Goal: Find contact information: Find contact information

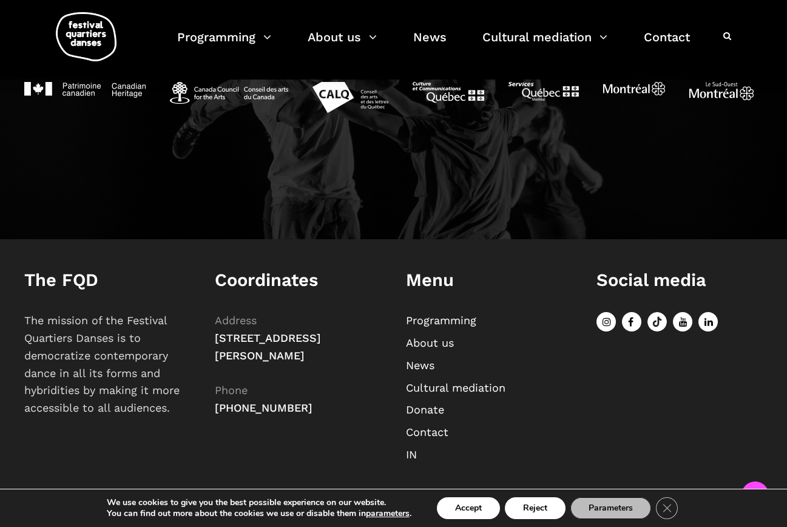
scroll to position [1259, 0]
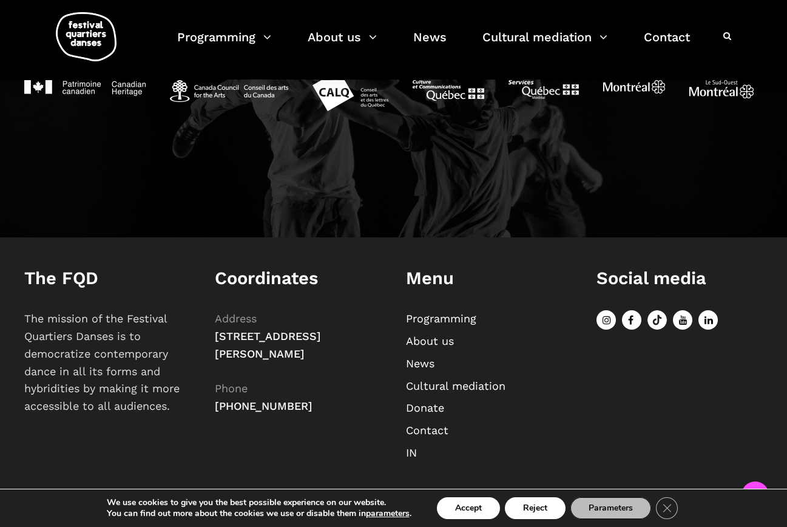
click at [443, 338] on link "About us" at bounding box center [430, 340] width 48 height 13
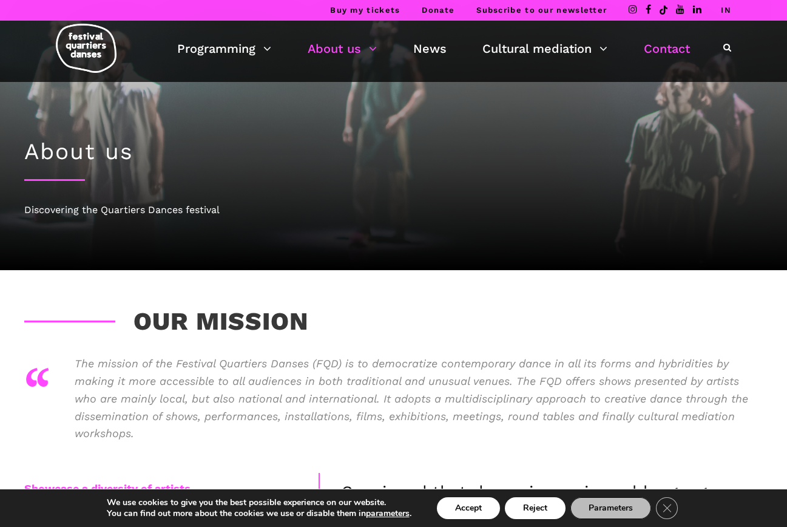
click at [666, 51] on link "Contact" at bounding box center [667, 48] width 46 height 21
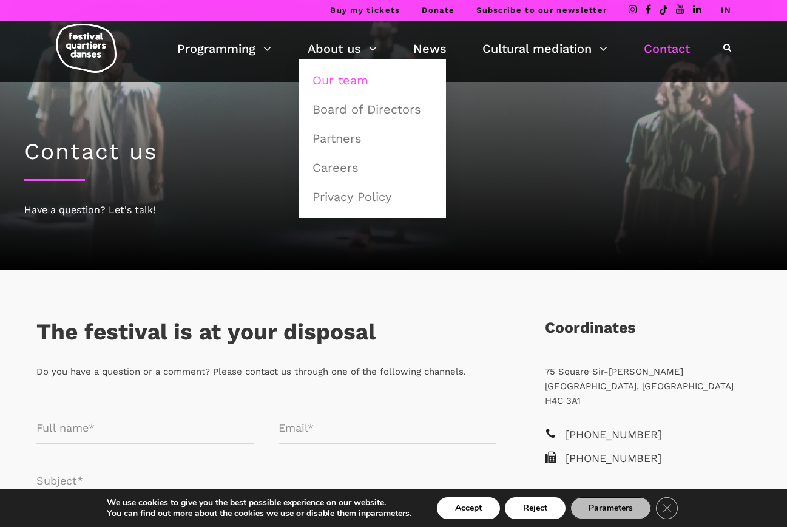
click at [354, 83] on link "Our team" at bounding box center [372, 80] width 134 height 28
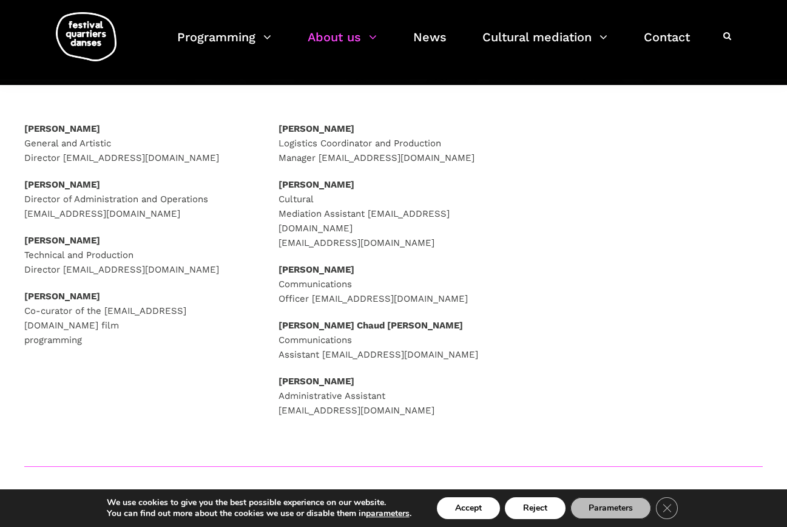
scroll to position [171, 0]
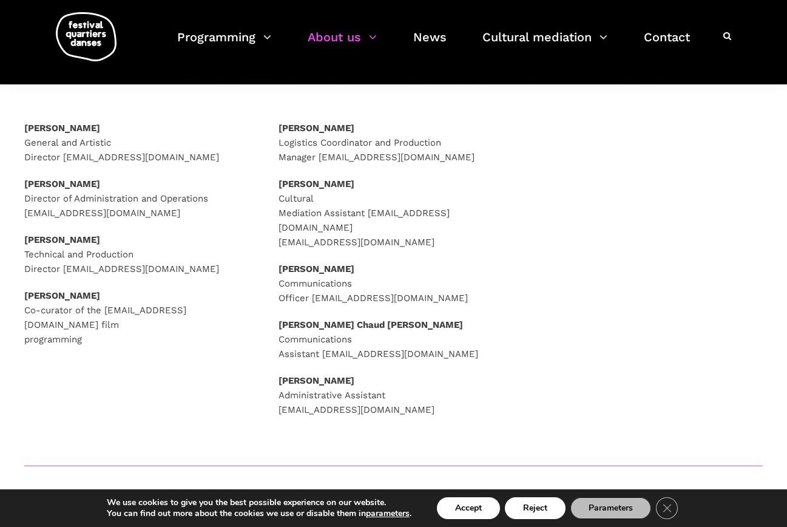
drag, startPoint x: 67, startPoint y: 158, endPoint x: 200, endPoint y: 155, distance: 132.9
click at [200, 155] on p "[PERSON_NAME] General and Artistic Director [EMAIL_ADDRESS][DOMAIN_NAME]" at bounding box center [139, 143] width 230 height 44
drag, startPoint x: 63, startPoint y: 158, endPoint x: 211, endPoint y: 154, distance: 148.1
click at [211, 154] on p "[PERSON_NAME] General and Artistic Director [EMAIL_ADDRESS][DOMAIN_NAME]" at bounding box center [139, 143] width 230 height 44
copy p "[EMAIL_ADDRESS][DOMAIN_NAME]"
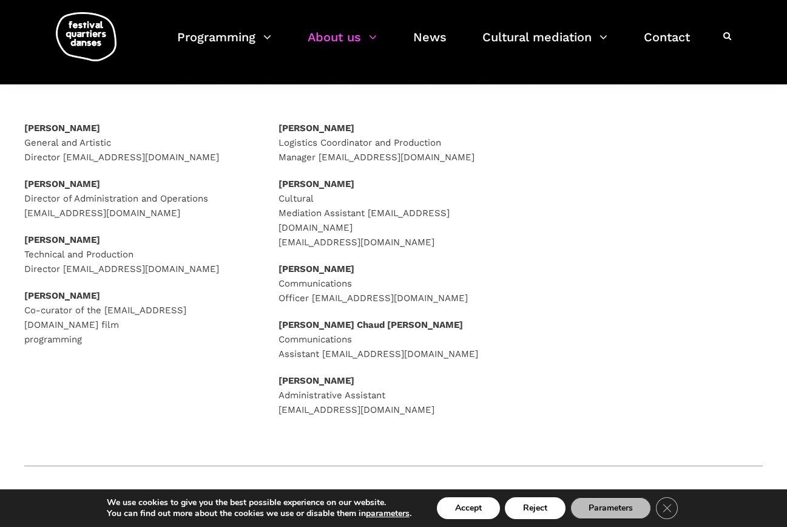
scroll to position [155, 0]
